Goal: Contribute content

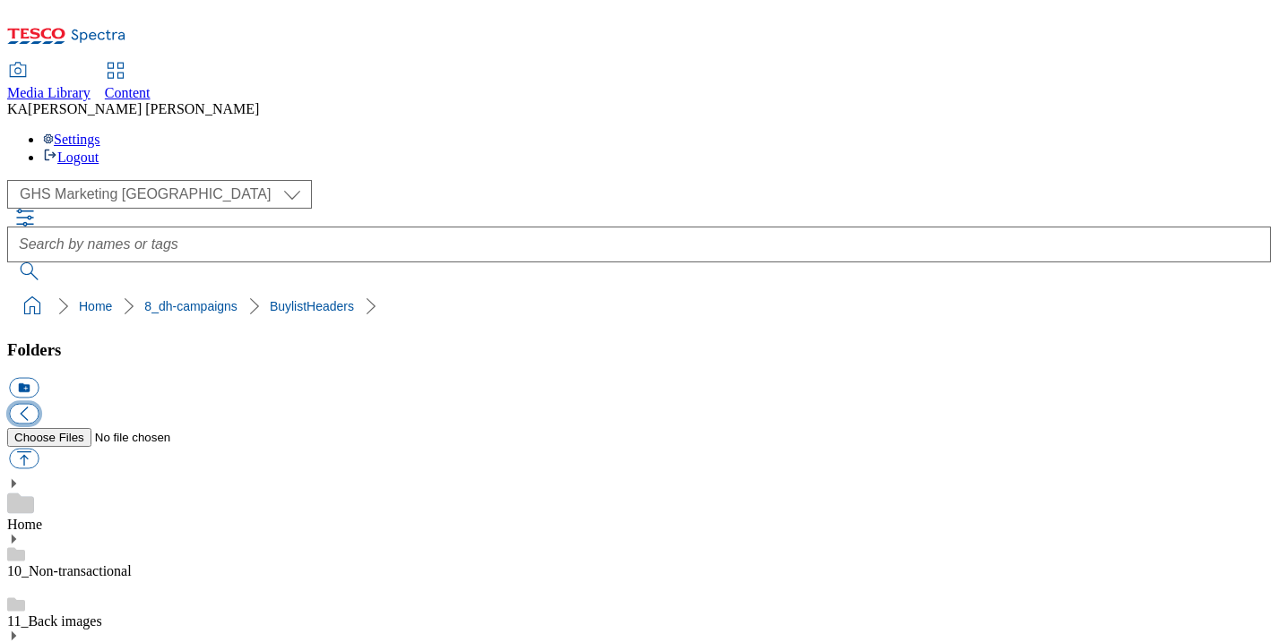
scroll to position [309, 0]
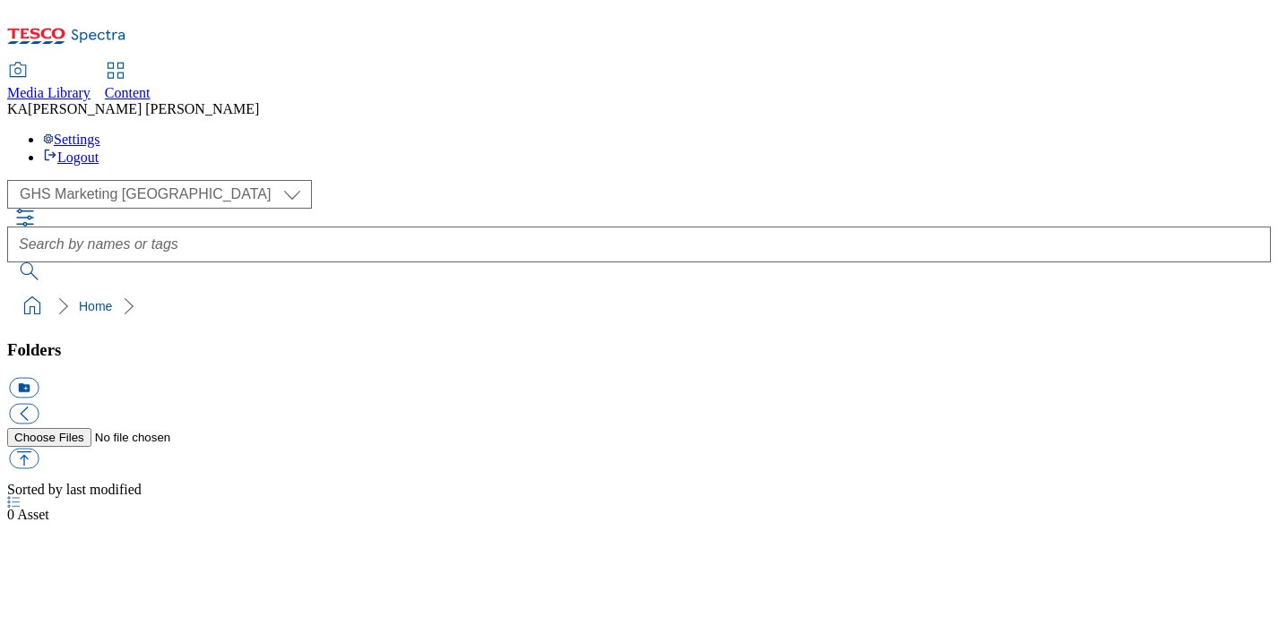
scroll to position [1, 0]
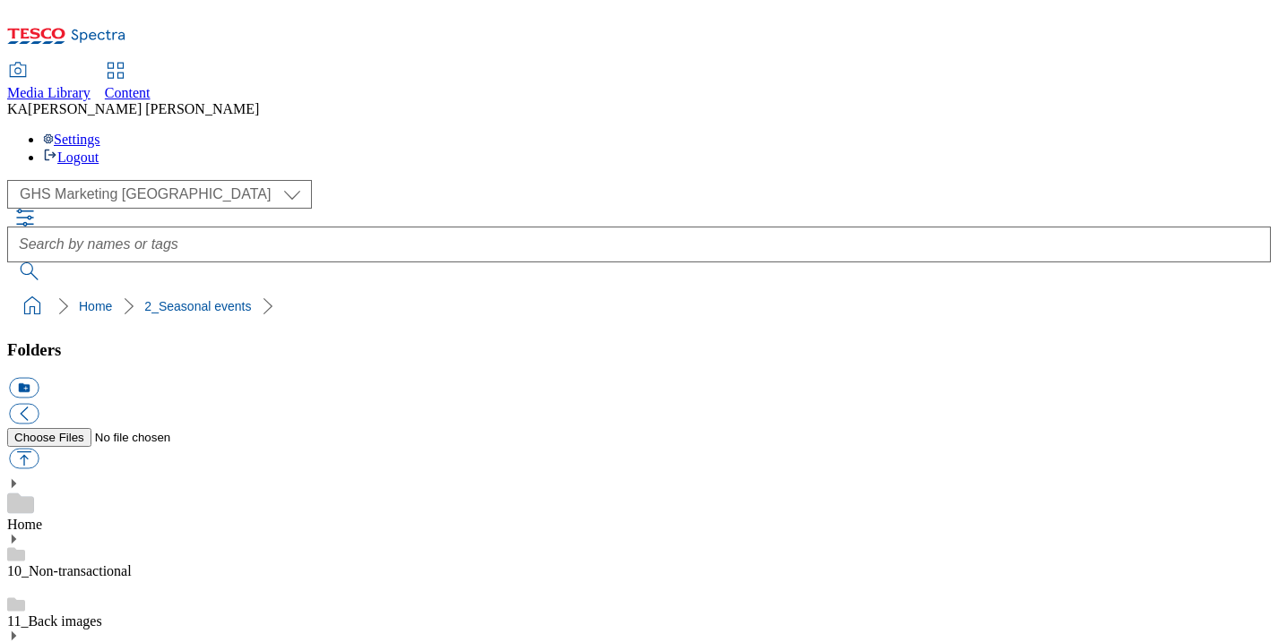
scroll to position [136, 0]
click at [39, 449] on button "button" at bounding box center [24, 459] width 30 height 21
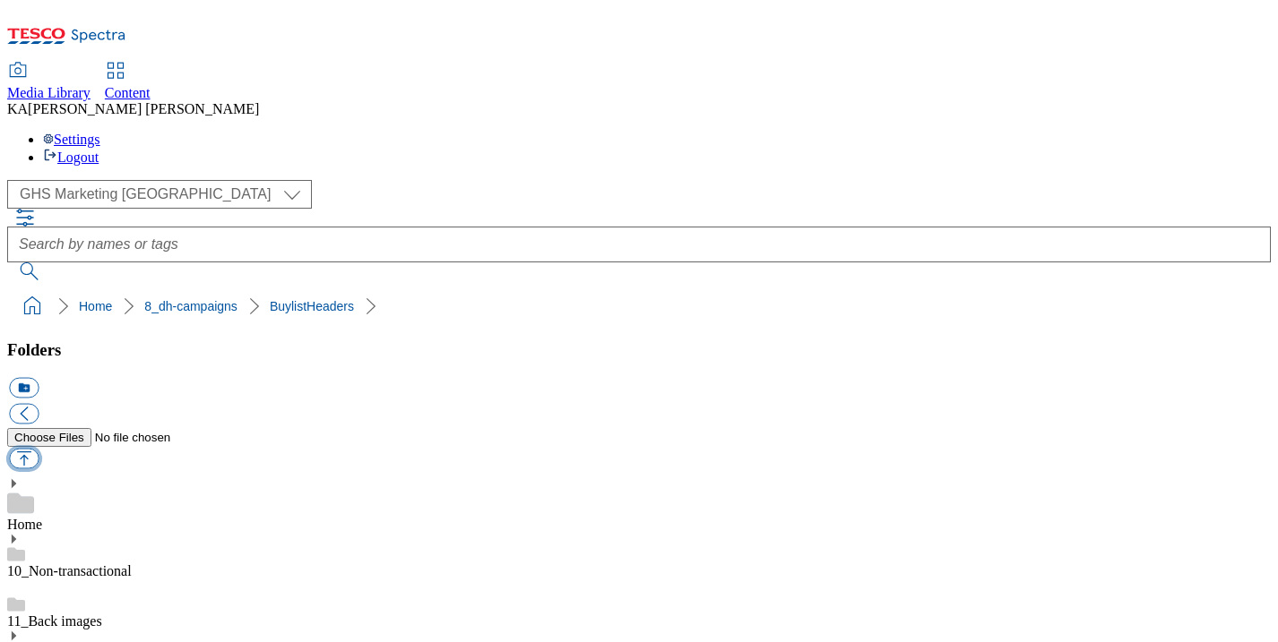
type input "C:\fakepath\1758181520054-ad541705_Pet_Perfect_Fit_LegoBrand_H_1184X333_V1.jpg"
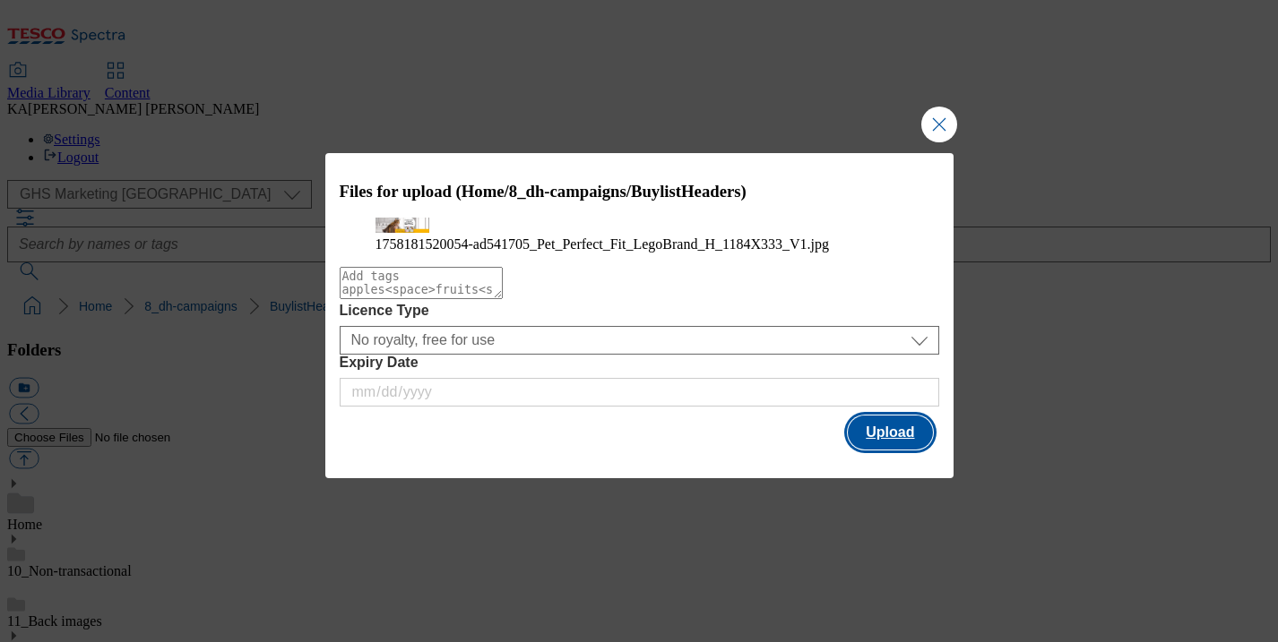
click at [883, 450] on button "Upload" at bounding box center [890, 433] width 84 height 34
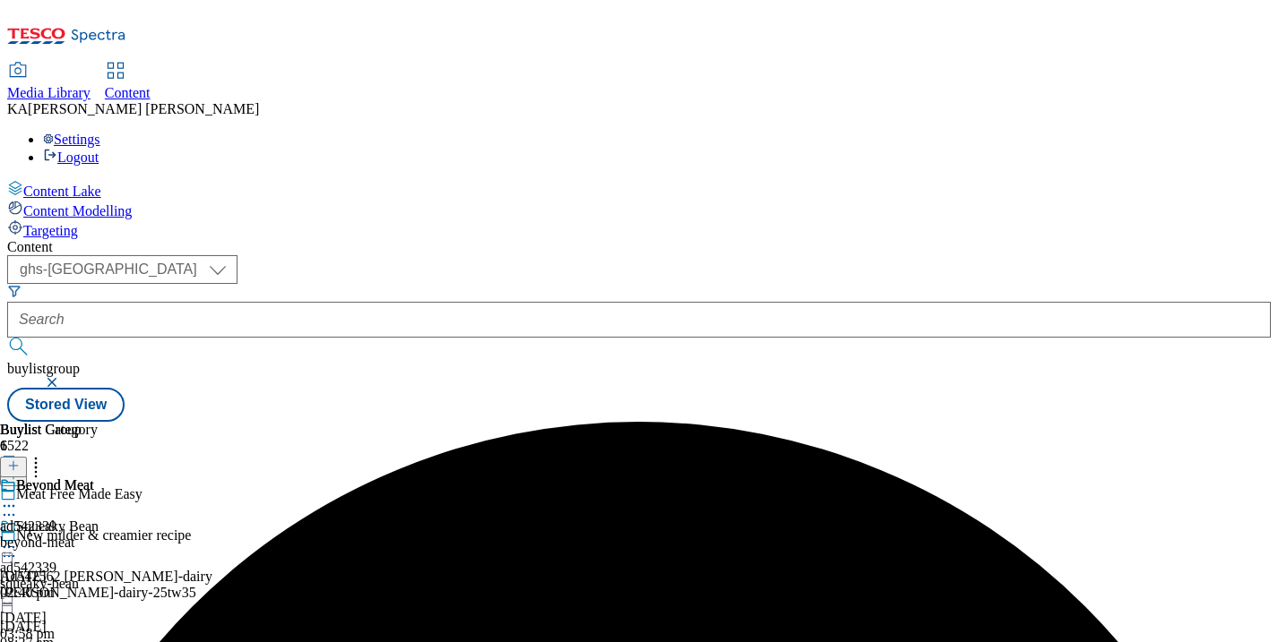
select select "ghs-[GEOGRAPHIC_DATA]"
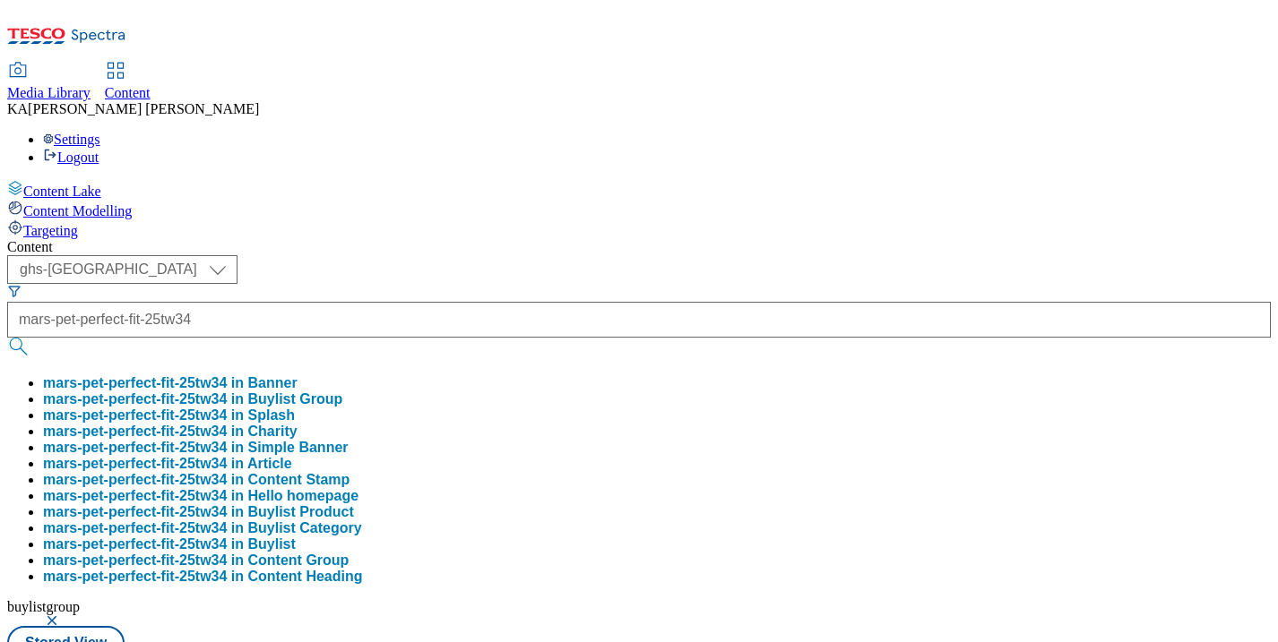
type input "mars-pet-perfect-fit-25tw34"
click at [342, 392] on button "mars-pet-perfect-fit-25tw34 in Buylist Group" at bounding box center [192, 400] width 299 height 16
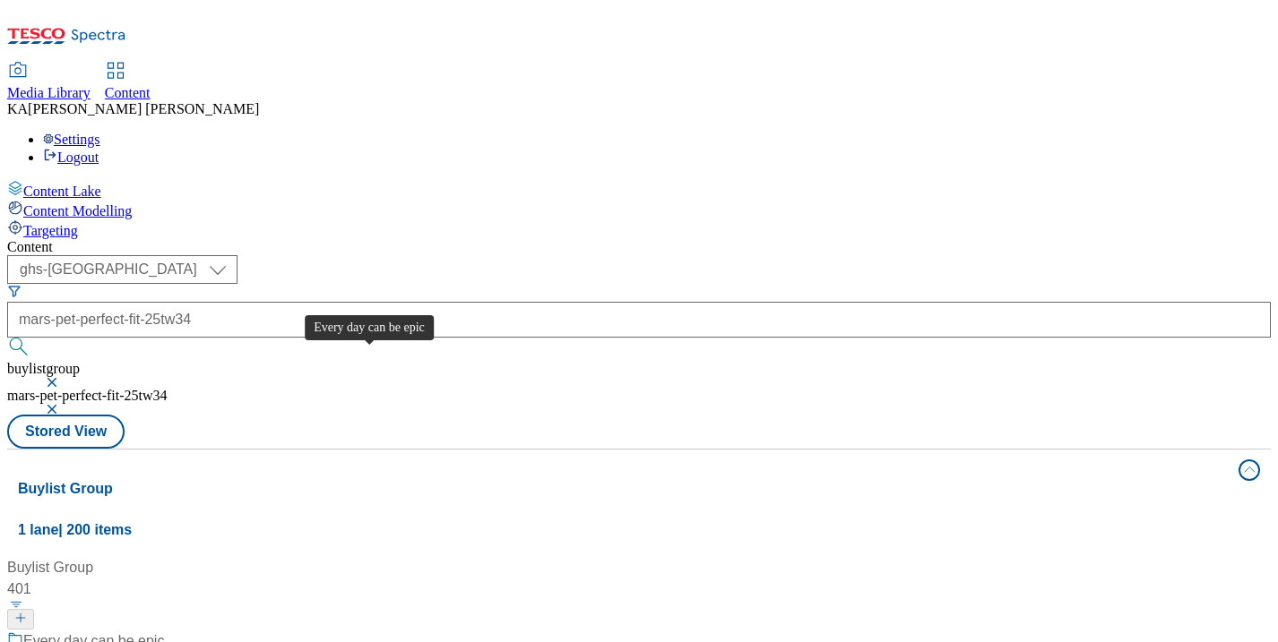
click at [164, 631] on div "Every day can be epic" at bounding box center [93, 642] width 141 height 22
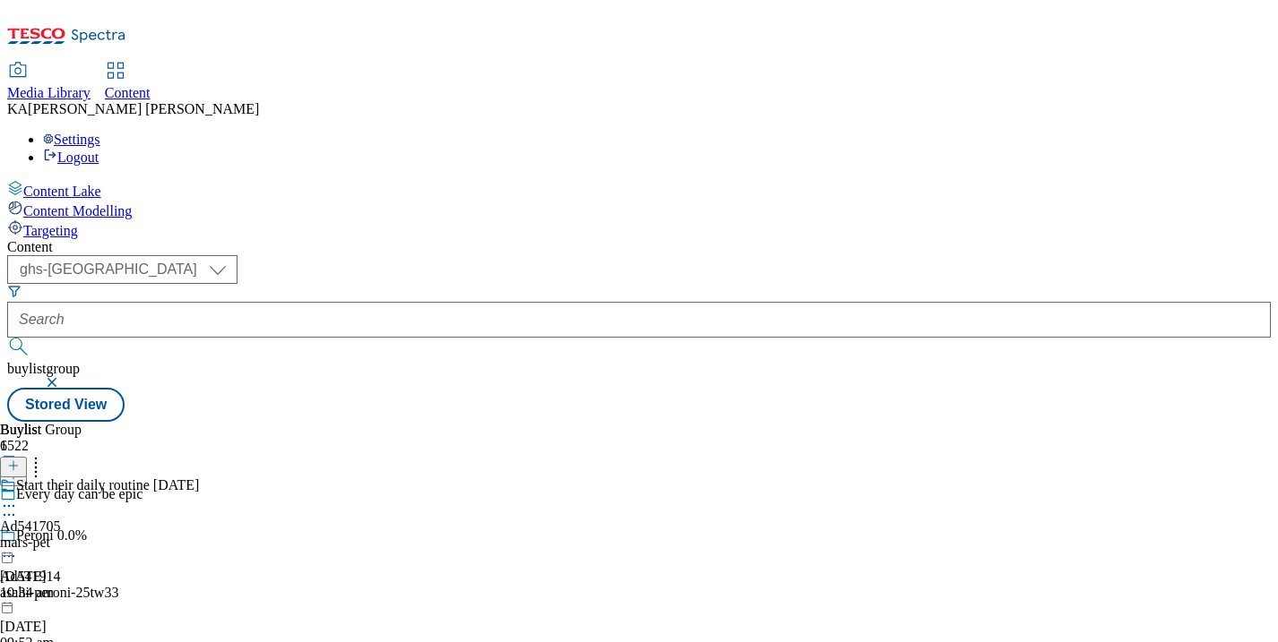
click at [18, 497] on icon at bounding box center [9, 506] width 18 height 18
click at [76, 538] on span "Edit" at bounding box center [66, 544] width 21 height 13
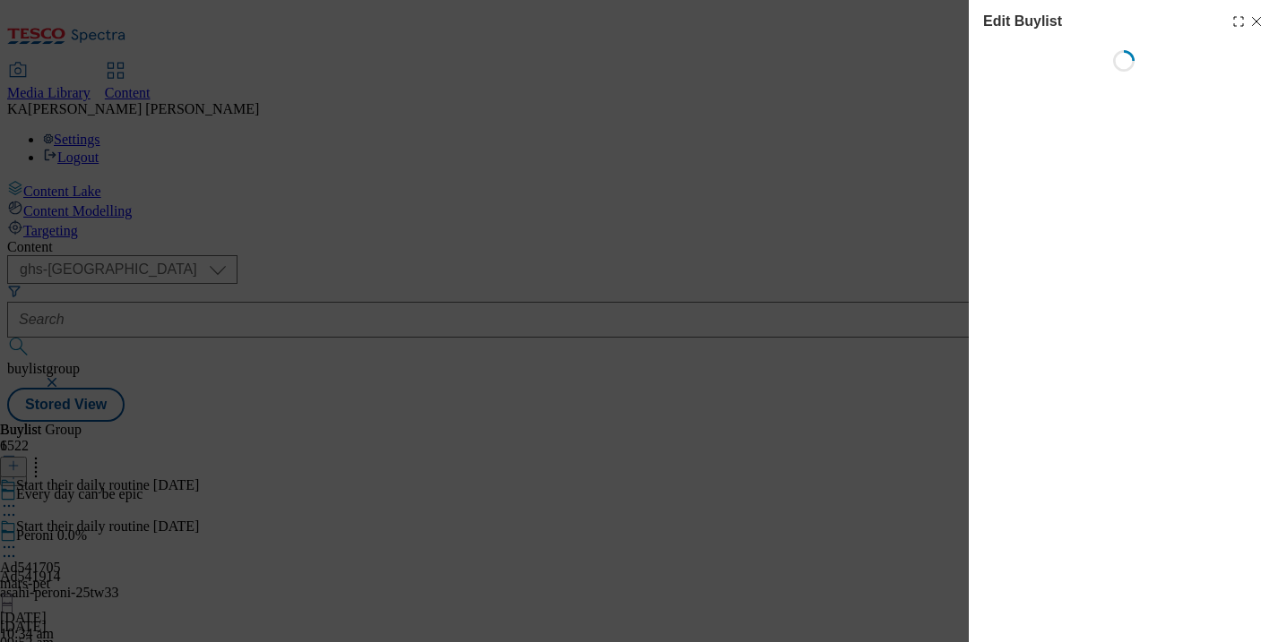
select select "tactical"
select select "supplier funded short term 1-3 weeks"
select select "dunnhumby"
select select "Banner"
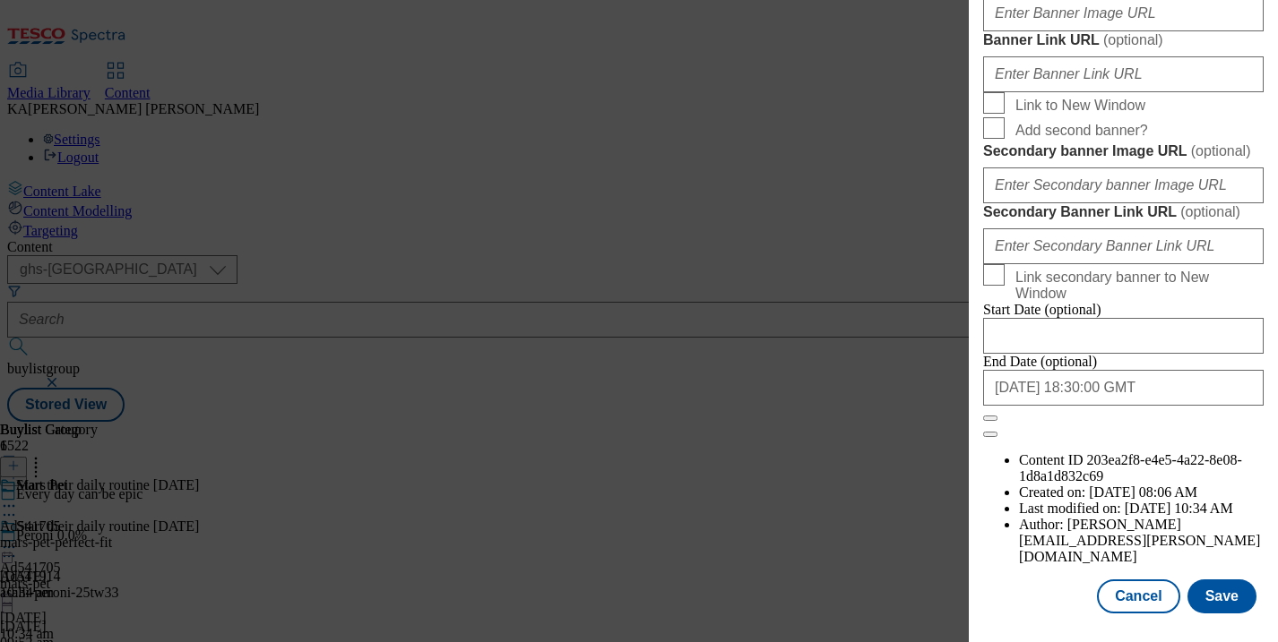
scroll to position [1574, 0]
click at [1035, 31] on input "Banner Image URL ( optional )" at bounding box center [1123, 14] width 280 height 36
paste input "[URL][DOMAIN_NAME]"
type input "[URL][DOMAIN_NAME]"
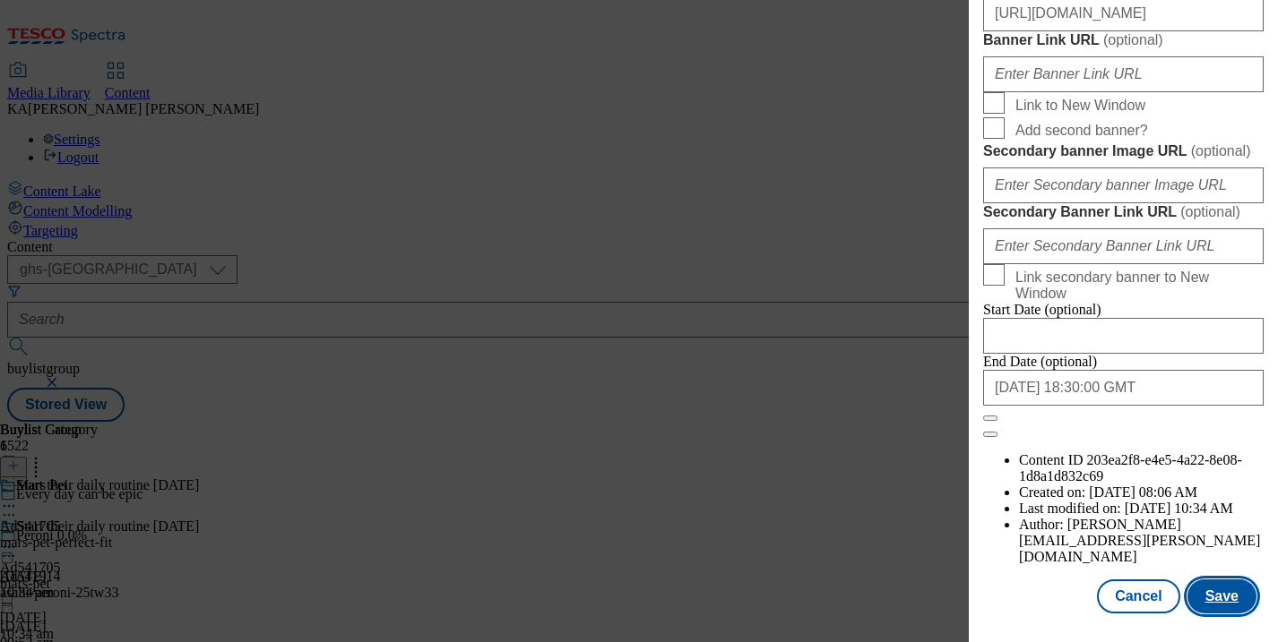
click at [1216, 592] on button "Save" at bounding box center [1221, 597] width 69 height 34
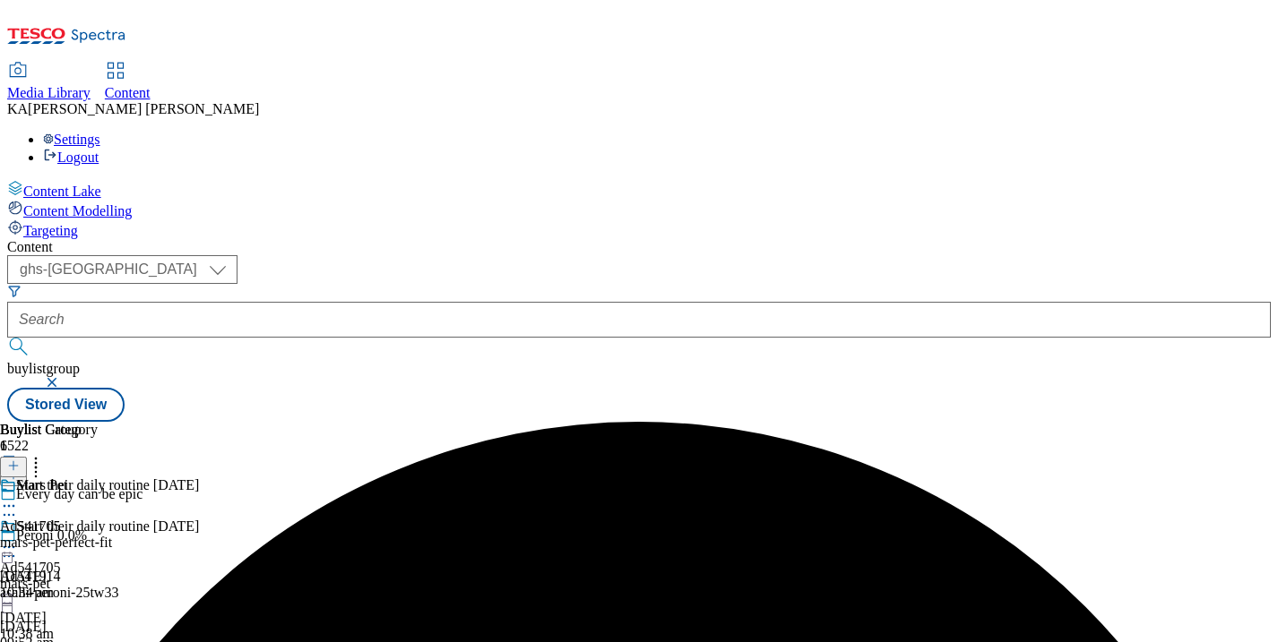
click at [18, 538] on icon at bounding box center [9, 547] width 18 height 18
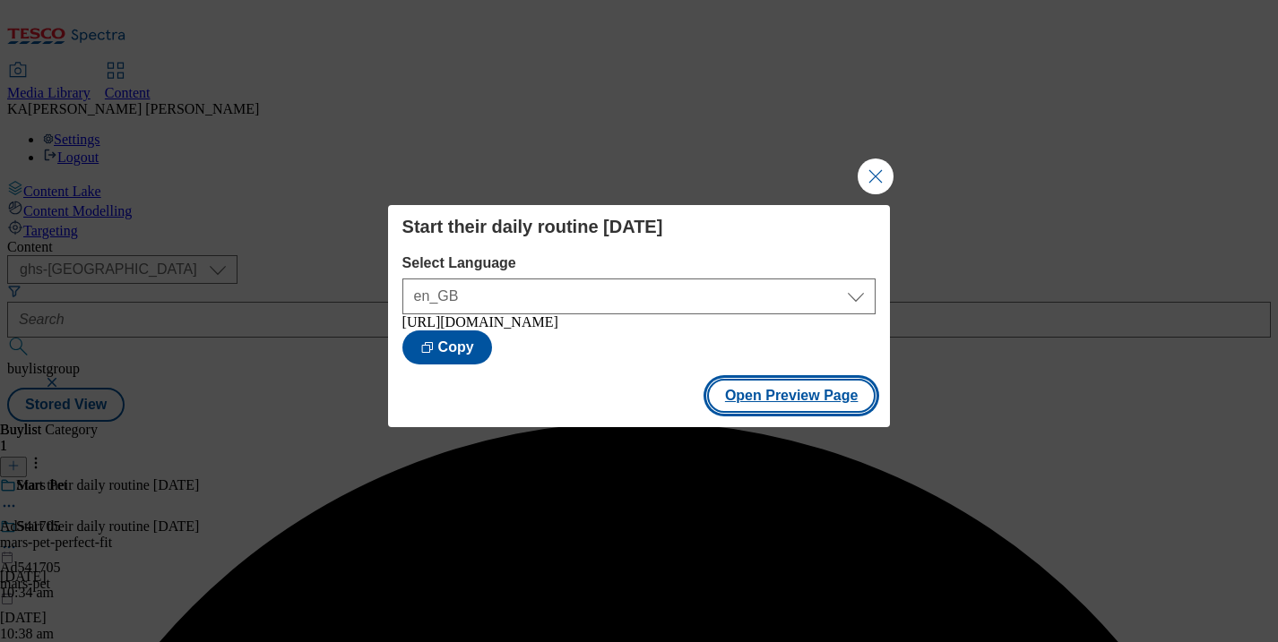
click at [741, 407] on button "Open Preview Page" at bounding box center [791, 396] width 169 height 34
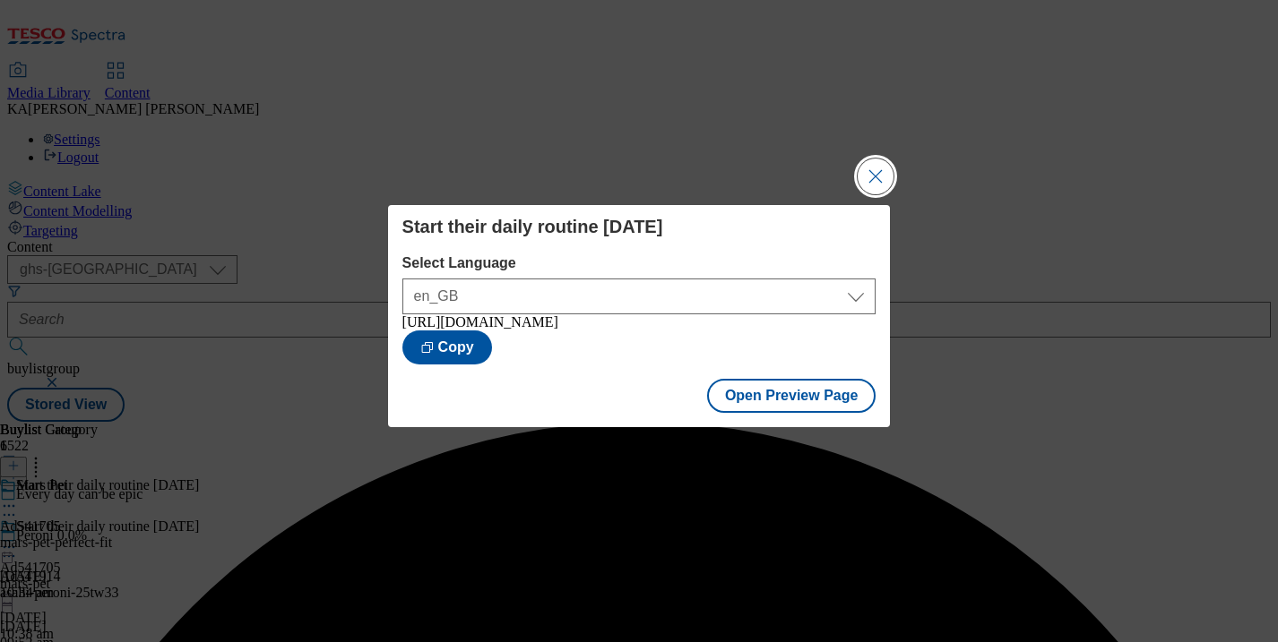
click at [879, 172] on button "Close Modal" at bounding box center [875, 177] width 36 height 36
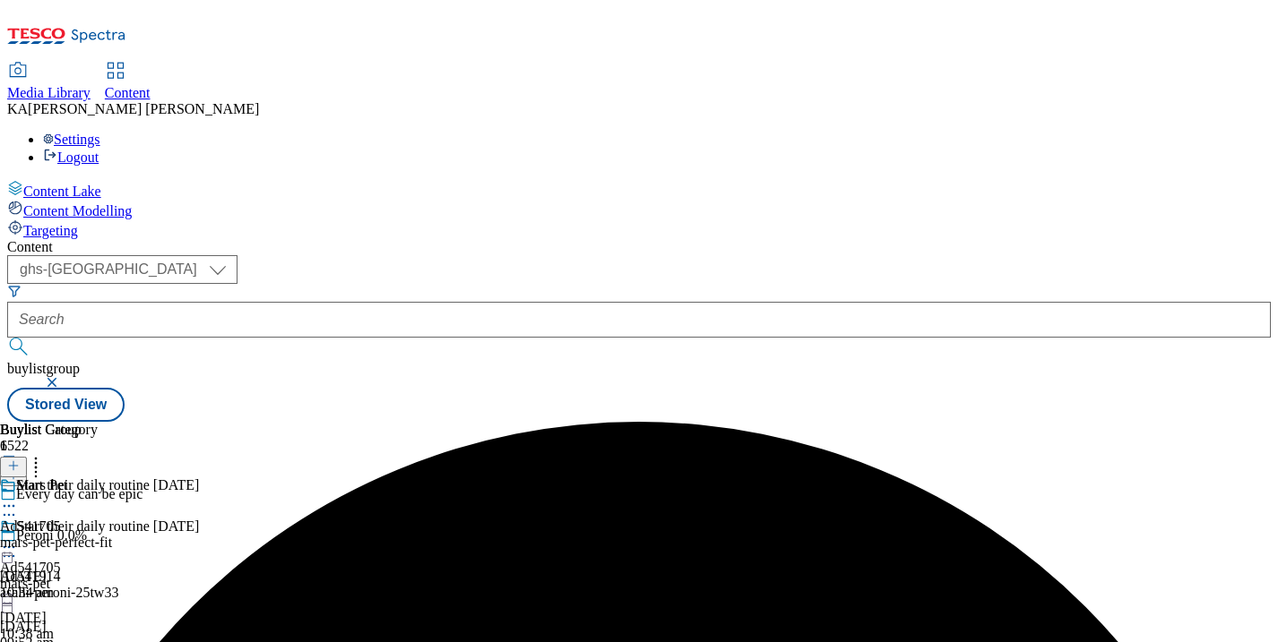
click at [18, 538] on icon at bounding box center [9, 547] width 18 height 18
